Goal: Task Accomplishment & Management: Use online tool/utility

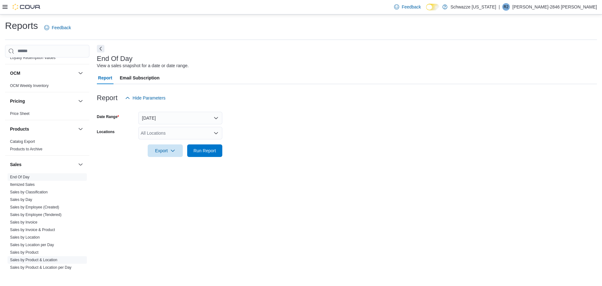
scroll to position [324, 0]
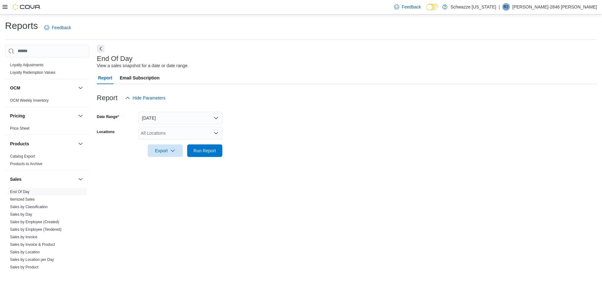
click at [203, 131] on div "All Locations" at bounding box center [180, 133] width 84 height 13
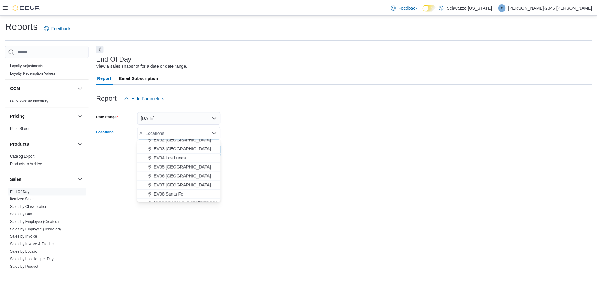
scroll to position [63, 0]
click at [185, 187] on span "EV11 [GEOGRAPHIC_DATA]" at bounding box center [184, 190] width 58 height 6
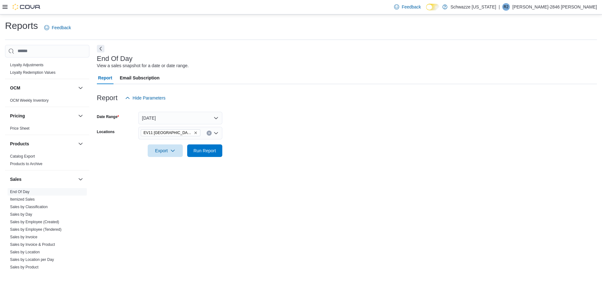
click at [265, 149] on form "Date Range [DATE] Locations [GEOGRAPHIC_DATA] [GEOGRAPHIC_DATA] [GEOGRAPHIC_DAT…" at bounding box center [347, 130] width 500 height 53
click at [199, 149] on span "Run Report" at bounding box center [204, 150] width 23 height 6
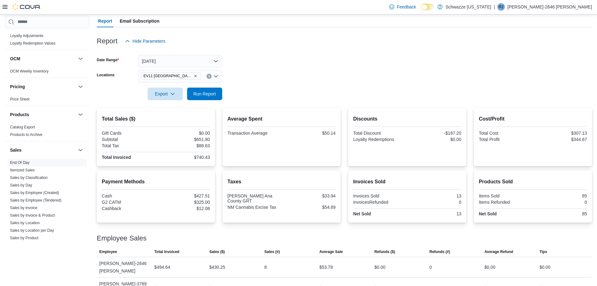
scroll to position [59, 0]
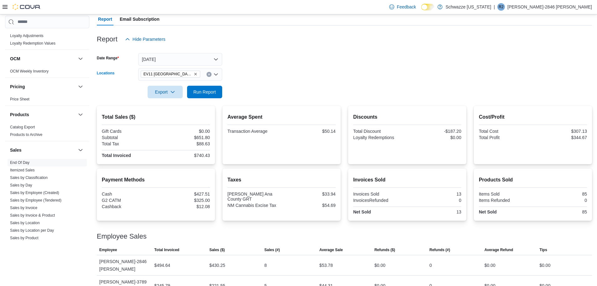
click at [195, 73] on icon "Remove EV11 Las Cruces South Valley from selection in this group" at bounding box center [196, 74] width 4 height 4
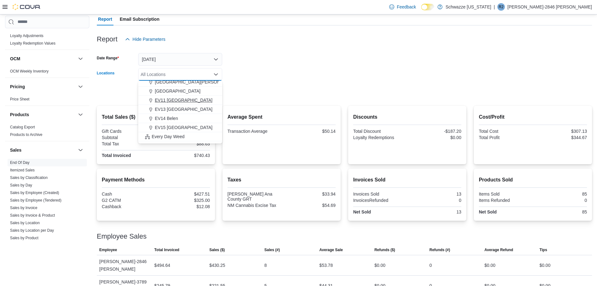
scroll to position [63, 0]
click at [177, 89] on span "EV06 [GEOGRAPHIC_DATA]" at bounding box center [184, 86] width 58 height 6
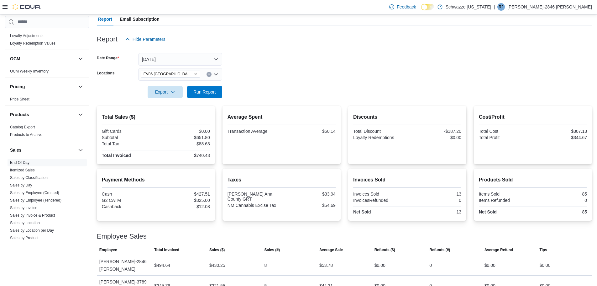
click at [261, 82] on div at bounding box center [344, 83] width 495 height 5
click at [186, 90] on div "Export Run Report" at bounding box center [159, 92] width 125 height 13
click at [201, 92] on span "Run Report" at bounding box center [204, 91] width 23 height 6
